Goal: Task Accomplishment & Management: Manage account settings

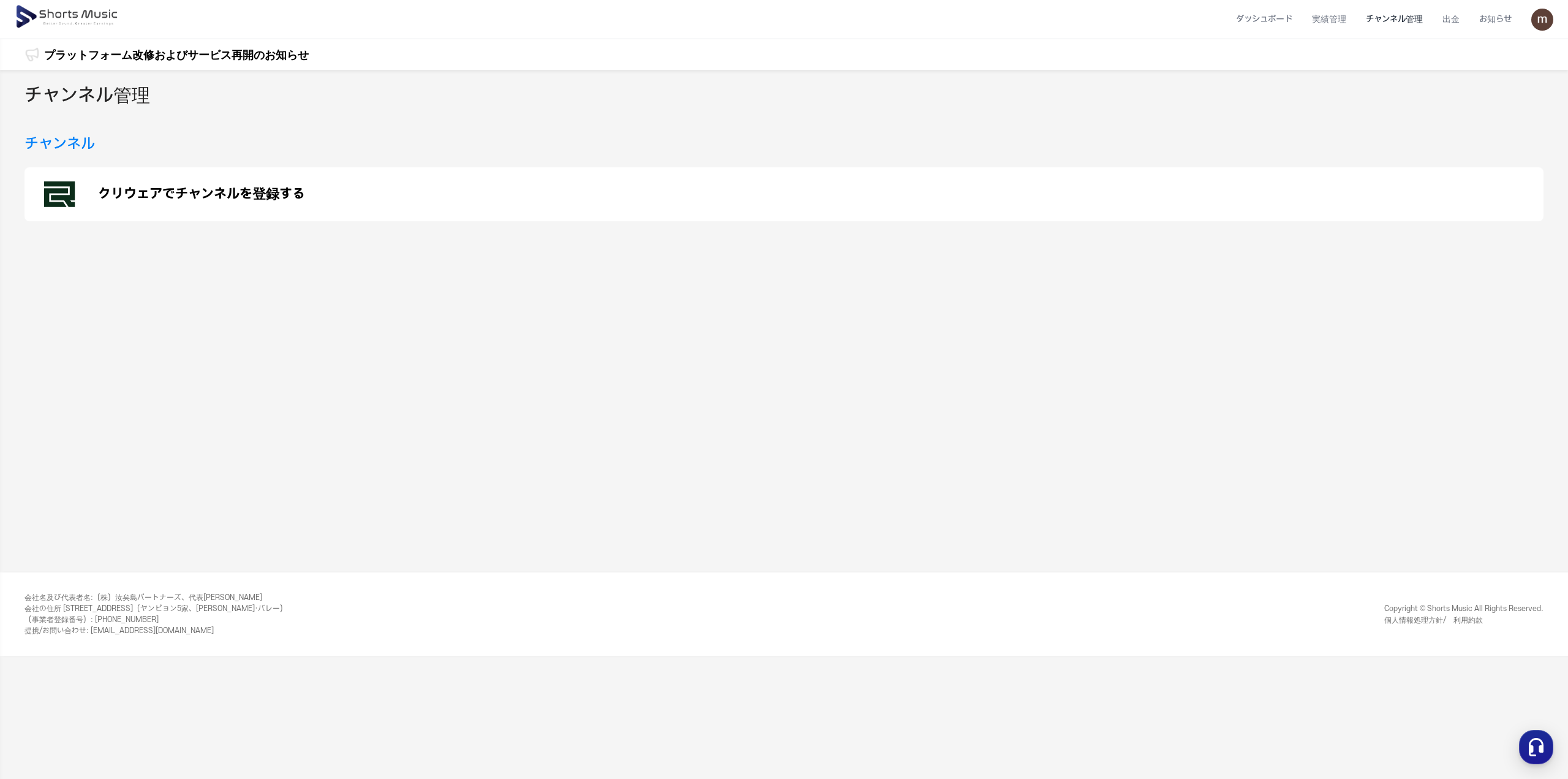
click at [59, 8] on img at bounding box center [67, 17] width 106 height 34
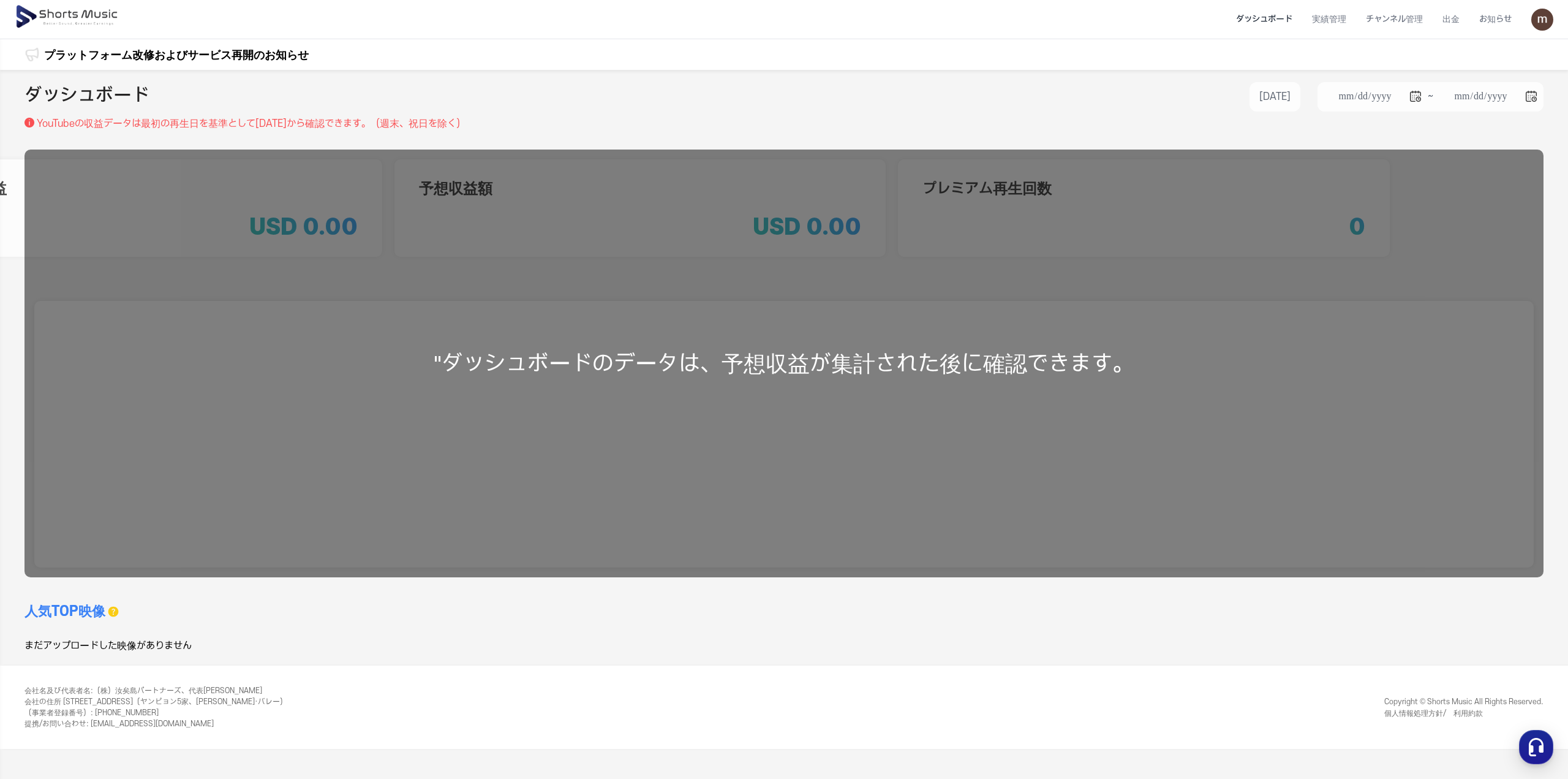
click at [1549, 23] on img at bounding box center [1541, 19] width 22 height 22
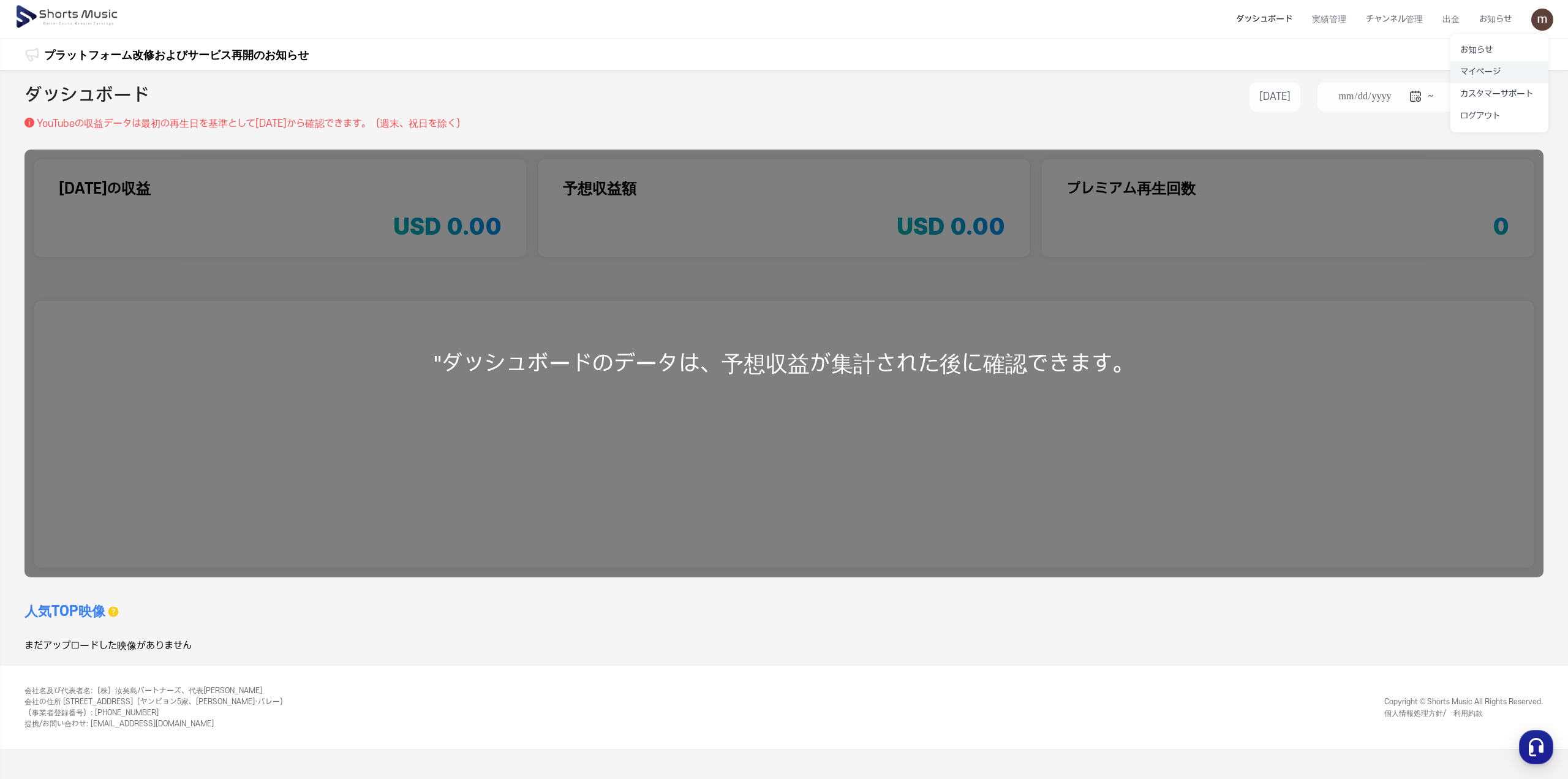
click at [1503, 74] on link "マイページ" at bounding box center [1499, 71] width 98 height 22
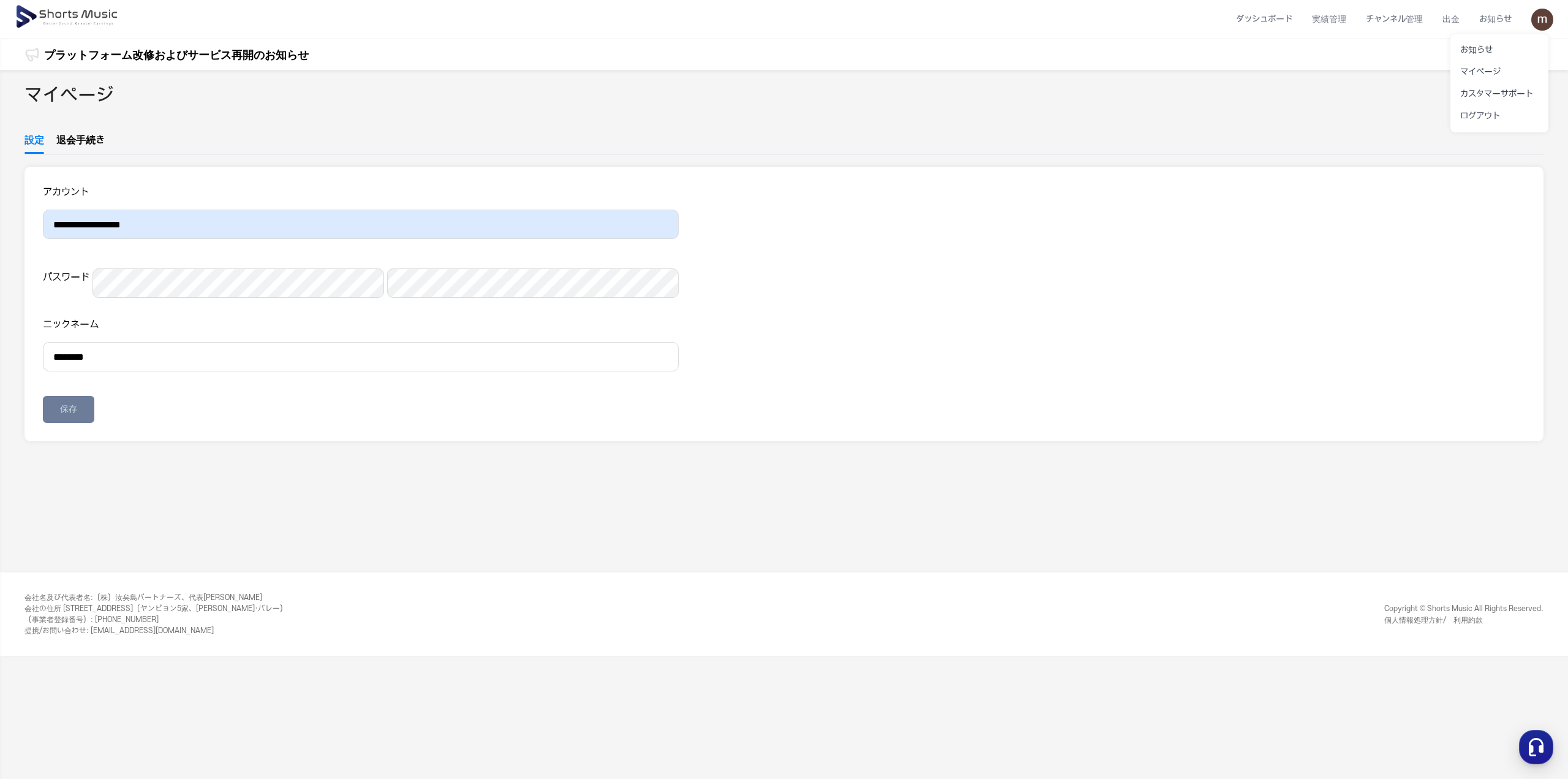
click at [62, 20] on button at bounding box center [784, 390] width 1568 height 779
